Goal: Task Accomplishment & Management: Complete application form

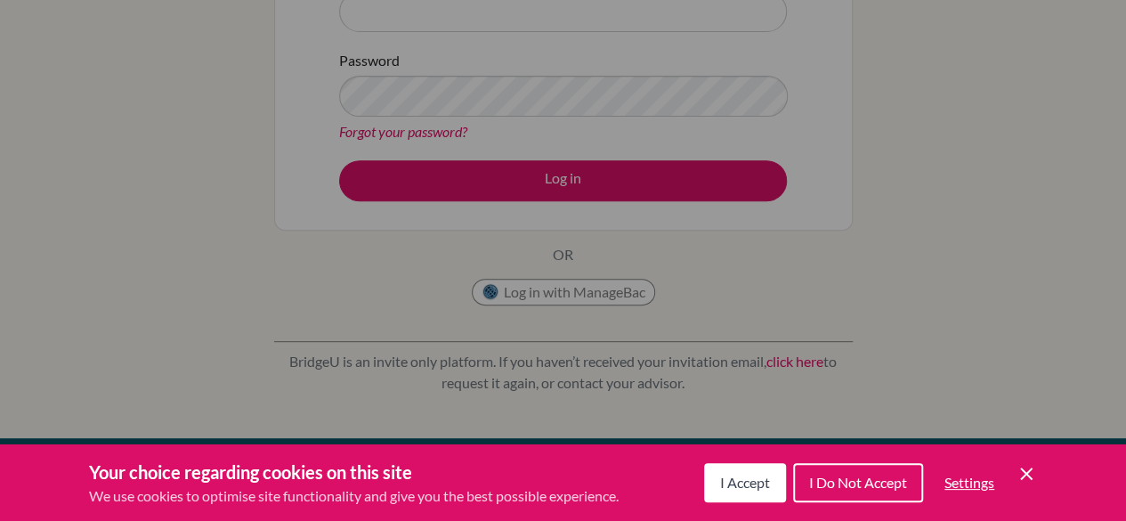
click at [724, 485] on span "I Accept" at bounding box center [745, 481] width 50 height 17
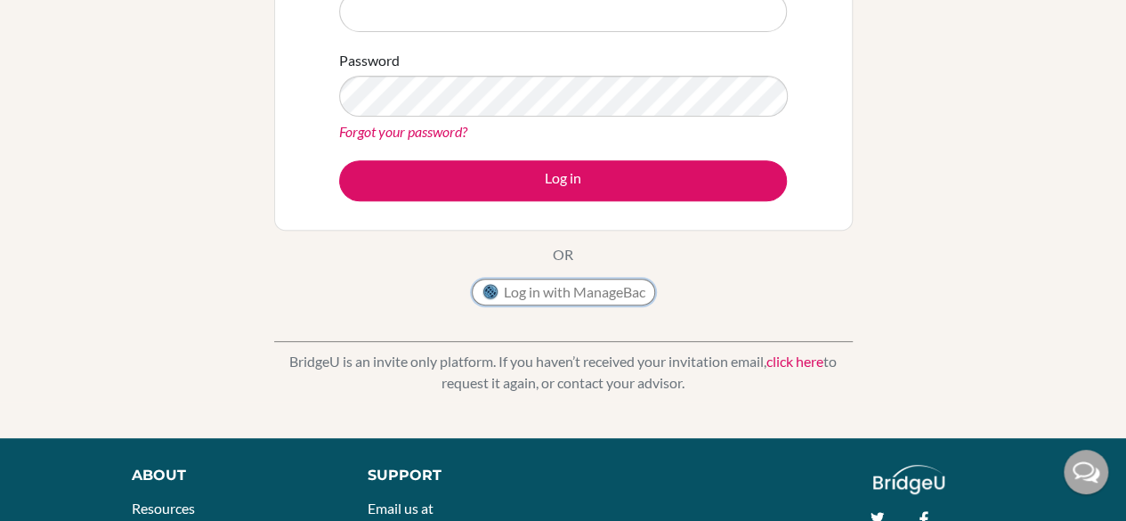
click at [588, 283] on button "Log in with ManageBac" at bounding box center [563, 292] width 183 height 27
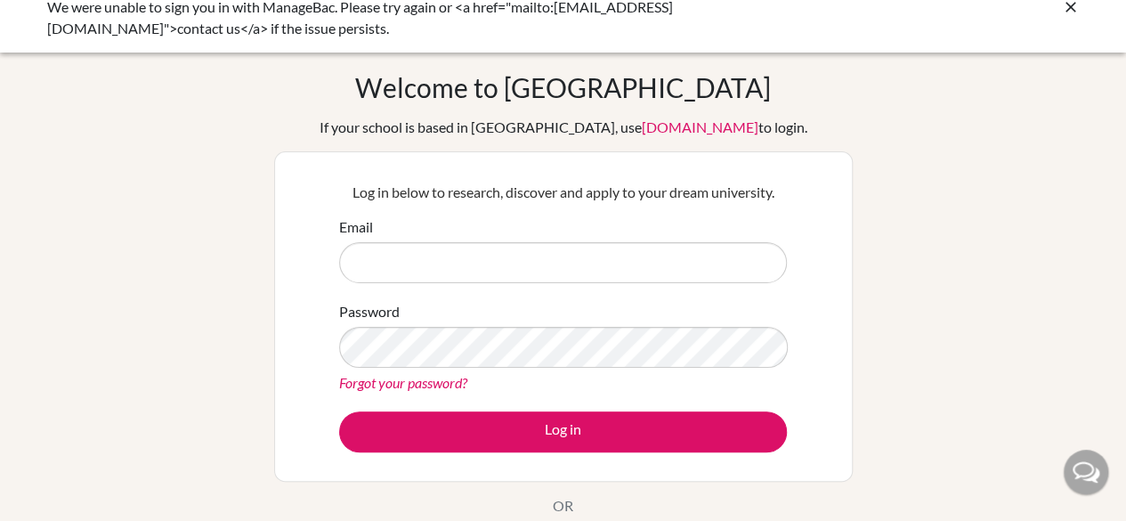
scroll to position [17, 0]
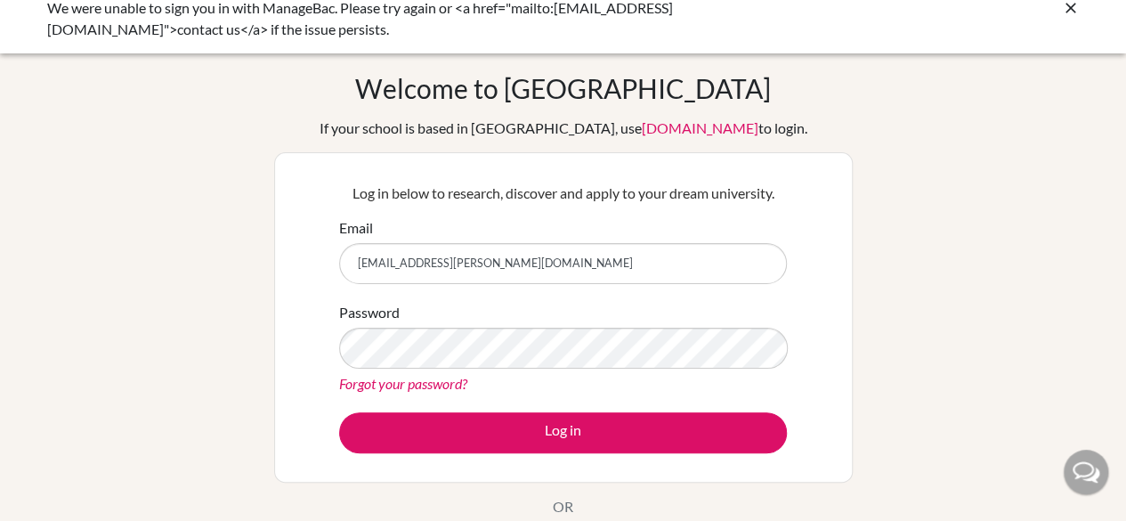
type input "[EMAIL_ADDRESS][PERSON_NAME][DOMAIN_NAME]"
click at [544, 368] on div "Password Forgot your password?" at bounding box center [563, 348] width 448 height 93
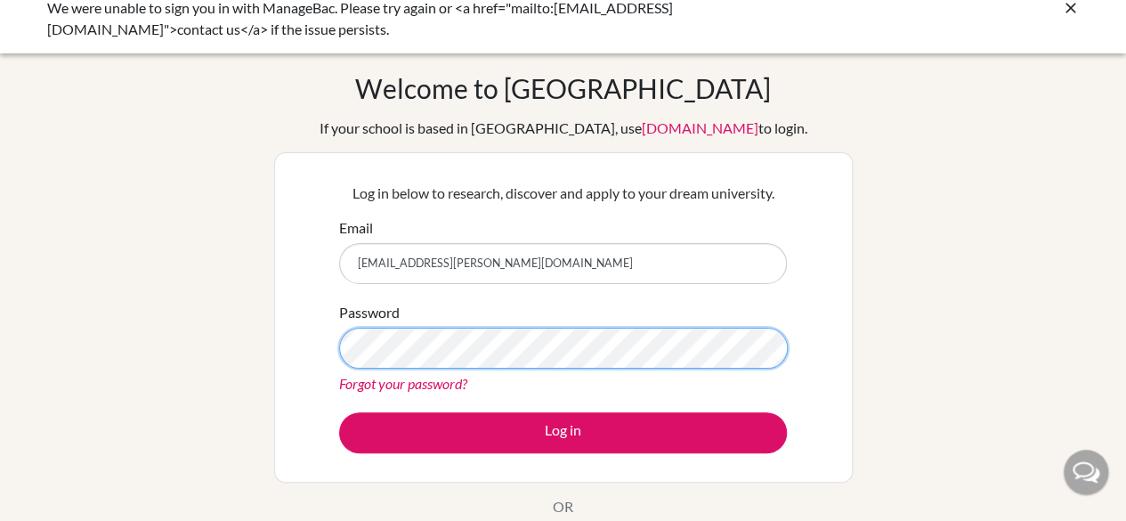
click at [339, 412] on button "Log in" at bounding box center [563, 432] width 448 height 41
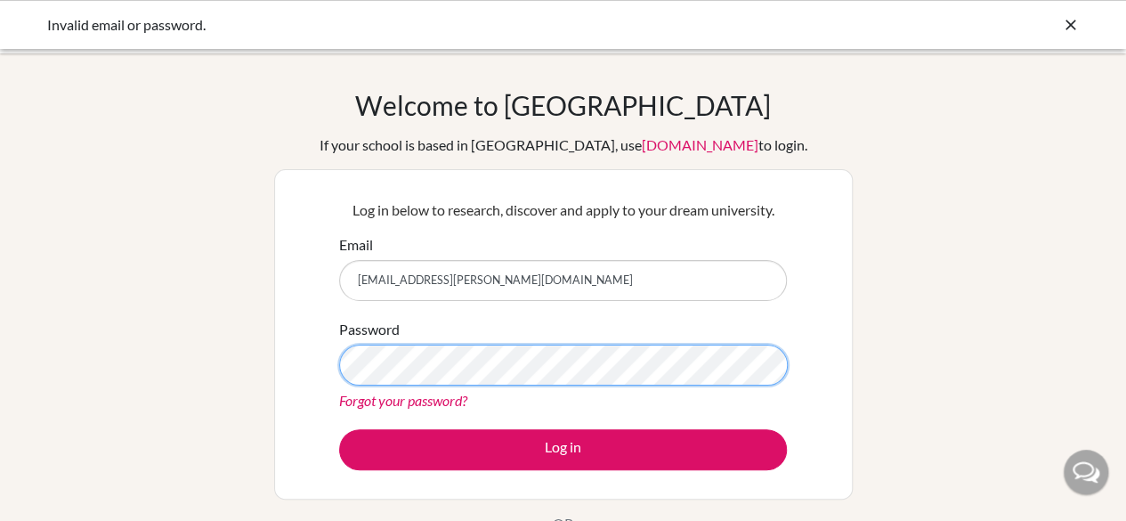
click at [339, 429] on button "Log in" at bounding box center [563, 449] width 448 height 41
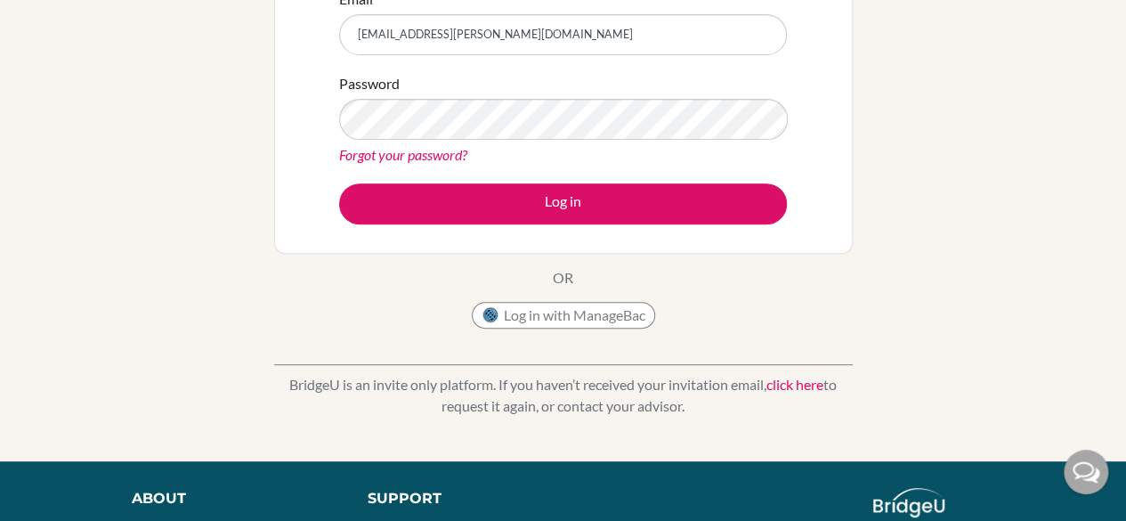
scroll to position [247, 0]
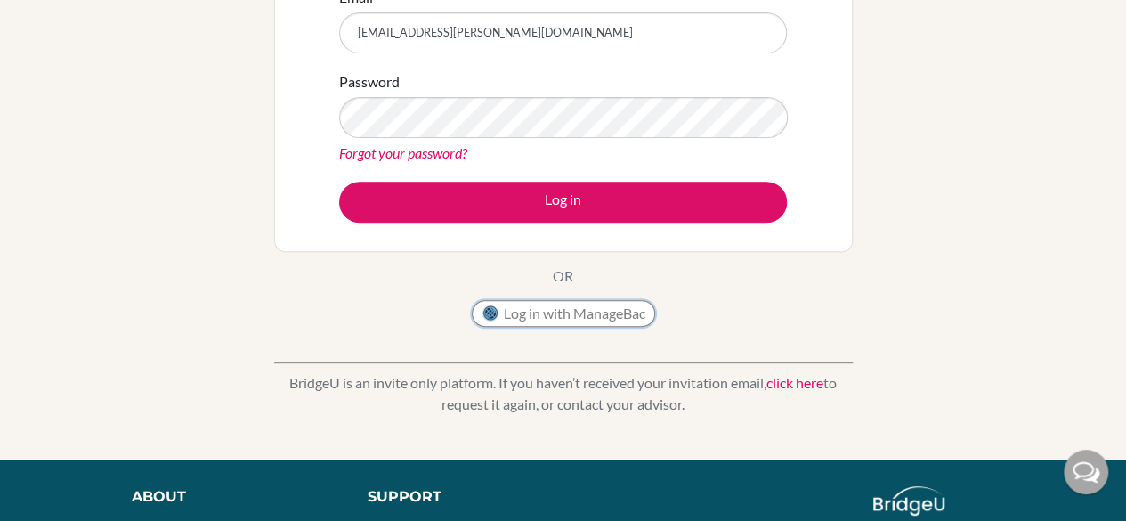
click at [579, 311] on button "Log in with ManageBac" at bounding box center [563, 313] width 183 height 27
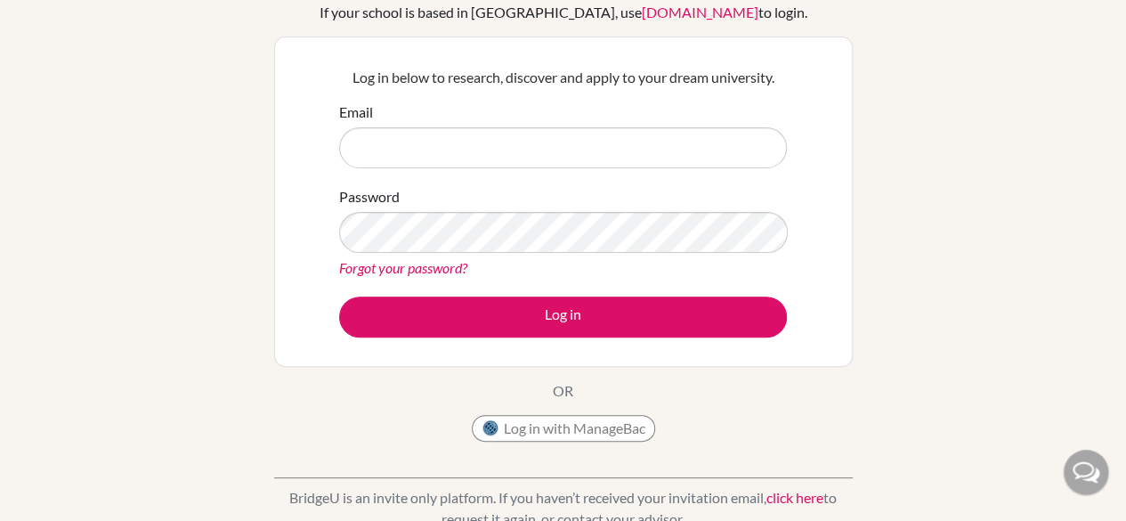
scroll to position [134, 0]
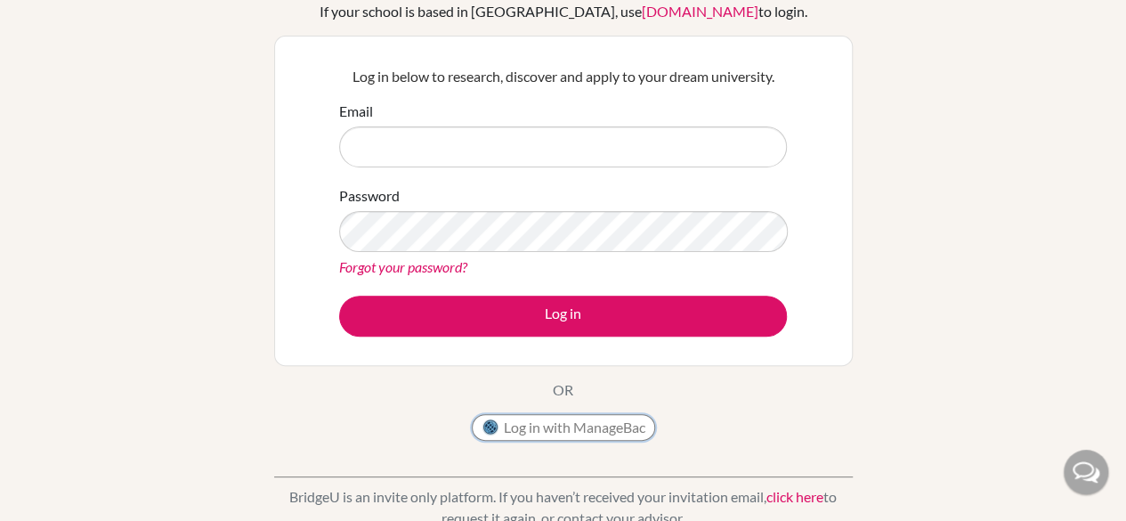
click at [545, 431] on button "Log in with ManageBac" at bounding box center [563, 427] width 183 height 27
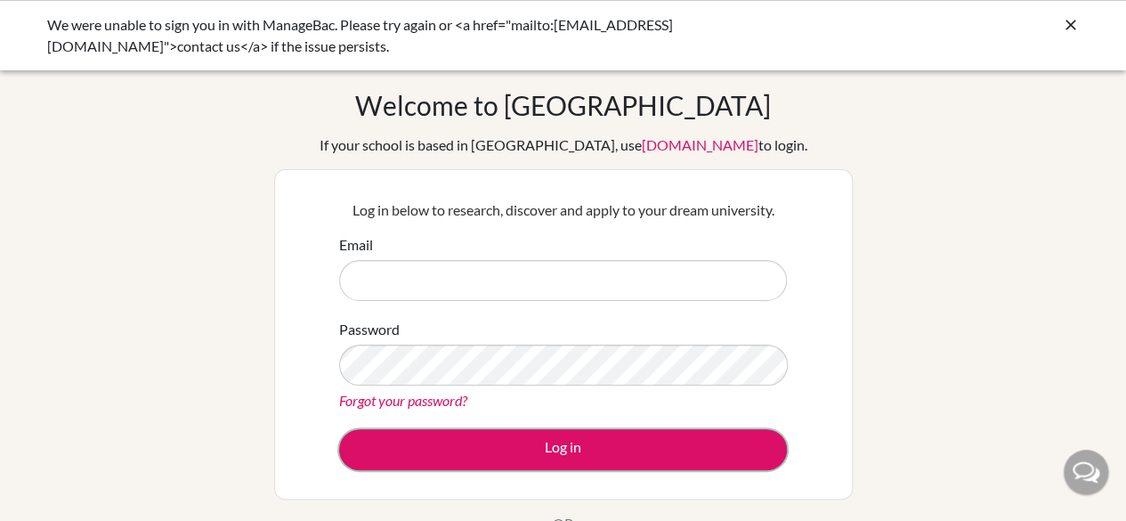
click at [545, 431] on button "Log in" at bounding box center [563, 449] width 448 height 41
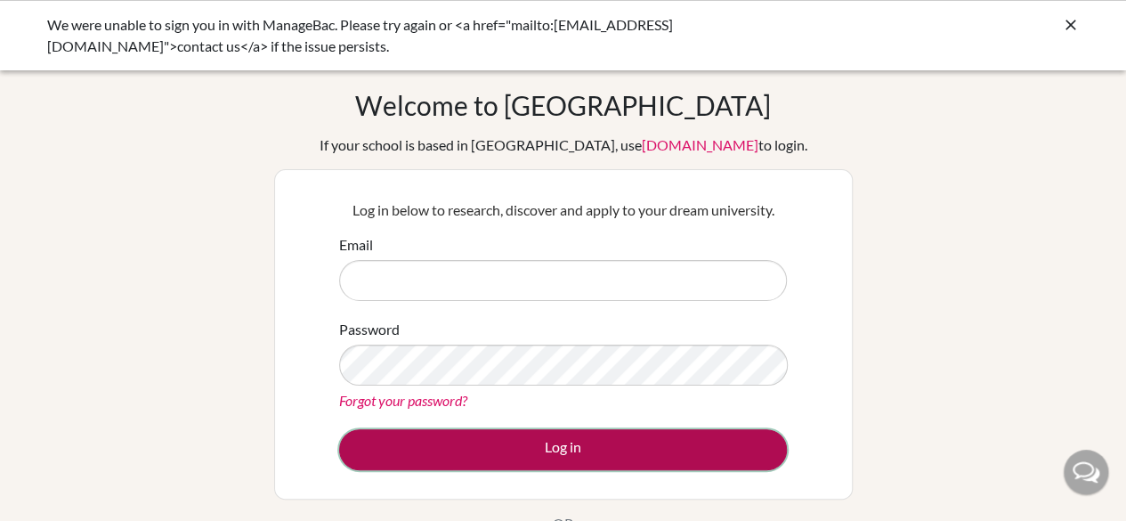
drag, startPoint x: 0, startPoint y: 0, endPoint x: 545, endPoint y: 431, distance: 694.4
click at [545, 431] on button "Log in" at bounding box center [563, 449] width 448 height 41
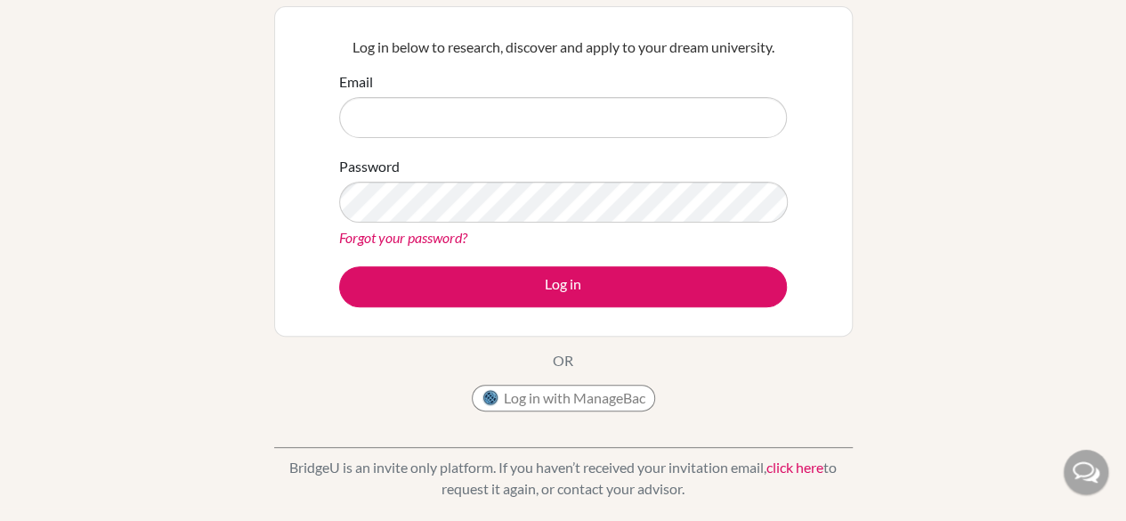
scroll to position [171, 0]
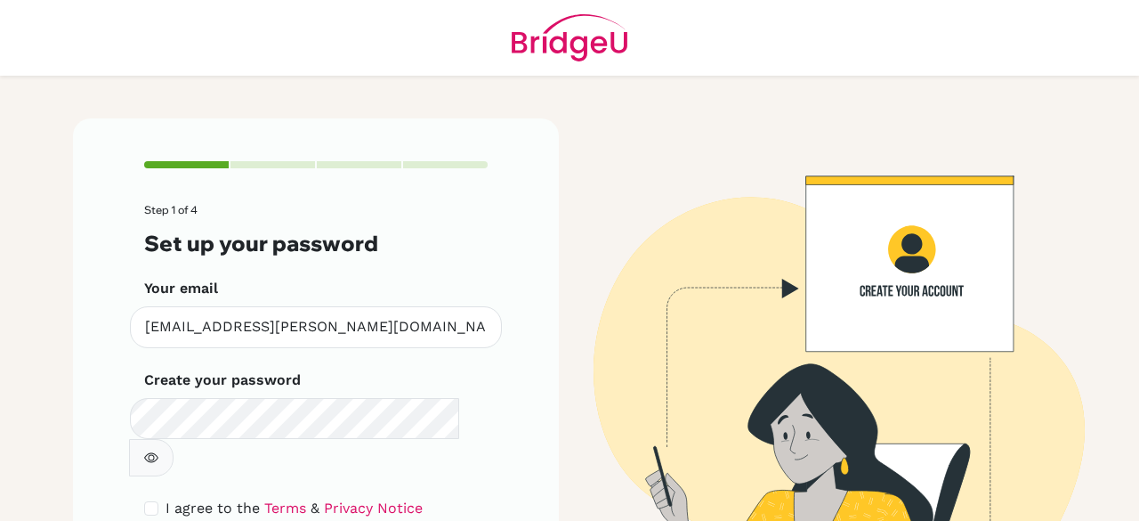
scroll to position [101, 0]
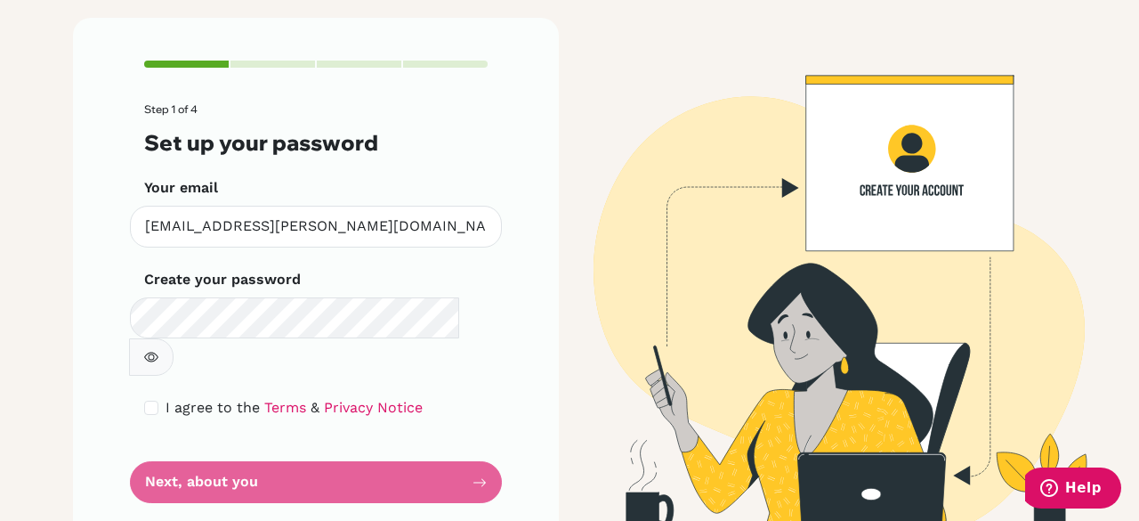
click at [158, 352] on icon "button" at bounding box center [151, 357] width 14 height 10
click at [154, 397] on div "I agree to the Terms & Privacy Notice" at bounding box center [316, 407] width 344 height 21
click at [146, 401] on input "checkbox" at bounding box center [151, 408] width 14 height 14
checkbox input "true"
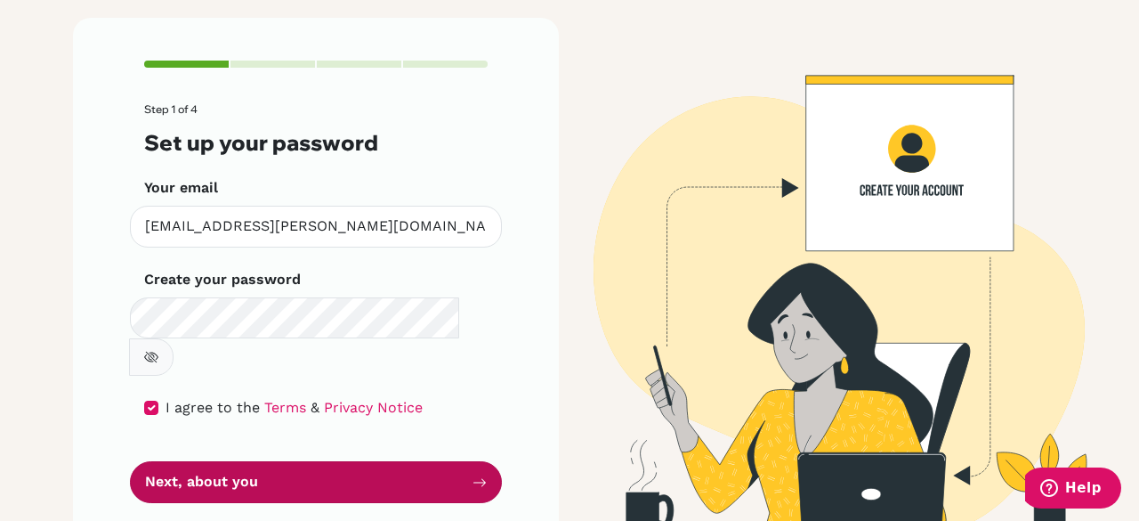
click at [174, 461] on button "Next, about you" at bounding box center [316, 482] width 372 height 42
